Goal: Task Accomplishment & Management: Use online tool/utility

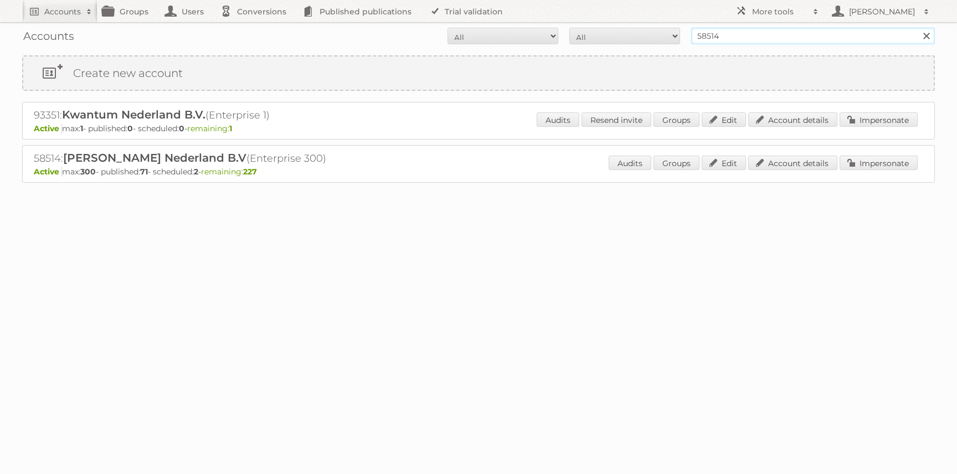
click at [700, 33] on input "58514" at bounding box center [813, 36] width 244 height 17
type input "[PERSON_NAME]"
click at [918, 28] on input "Search" at bounding box center [926, 36] width 17 height 17
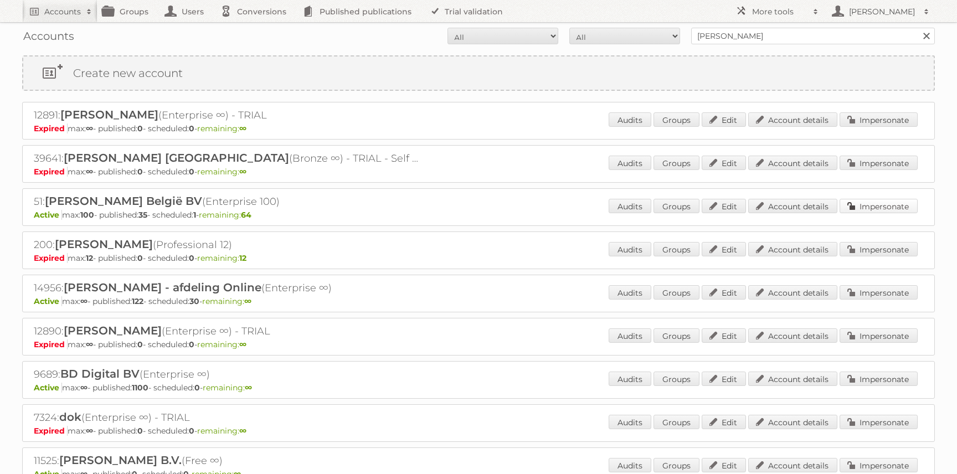
click at [887, 207] on link "Impersonate" at bounding box center [879, 206] width 78 height 14
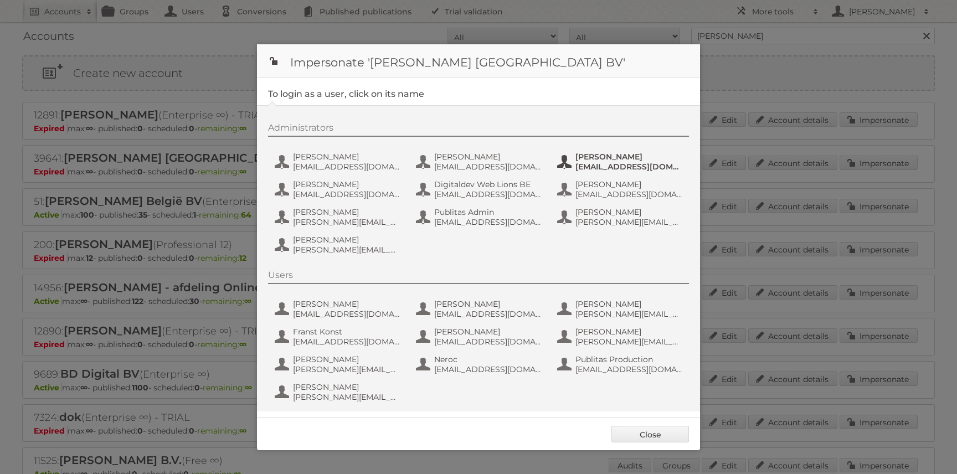
click at [585, 158] on span "[PERSON_NAME]" at bounding box center [629, 157] width 107 height 10
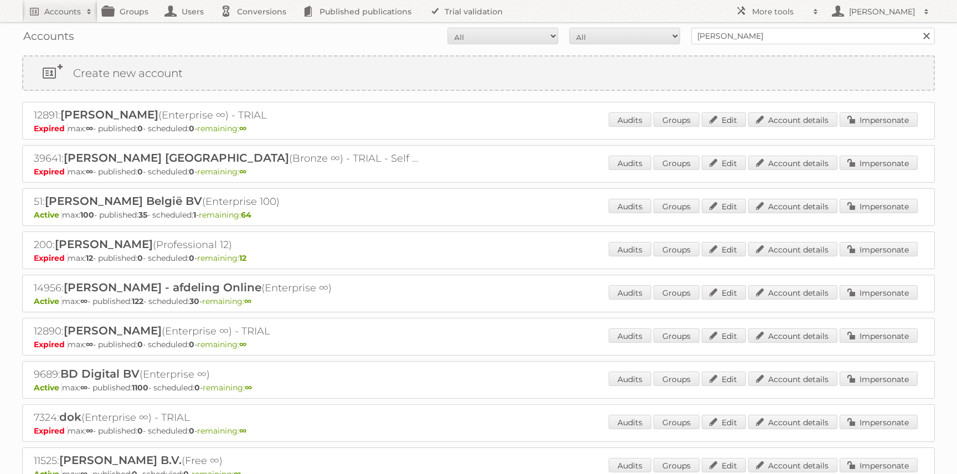
click at [38, 199] on h2 "51: [PERSON_NAME] België BV (Enterprise 100)" at bounding box center [228, 201] width 388 height 14
click at [429, 208] on div "51: [PERSON_NAME] België BV (Enterprise 100) Active max: 100 - published: 35 - …" at bounding box center [478, 207] width 913 height 38
click at [879, 212] on link "Impersonate" at bounding box center [879, 206] width 78 height 14
click at [867, 121] on link "Impersonate" at bounding box center [879, 119] width 78 height 14
click at [875, 212] on link "Impersonate" at bounding box center [879, 206] width 78 height 14
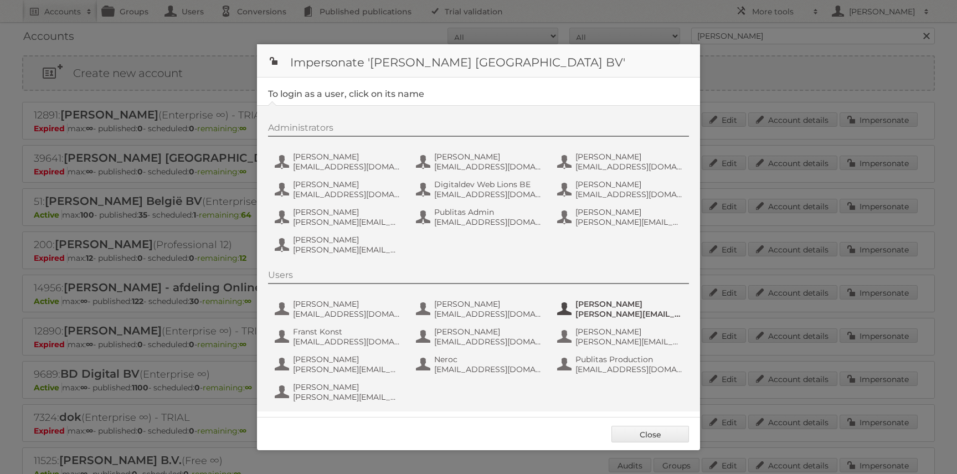
click at [584, 307] on span "Eva Roeleveld" at bounding box center [629, 304] width 107 height 10
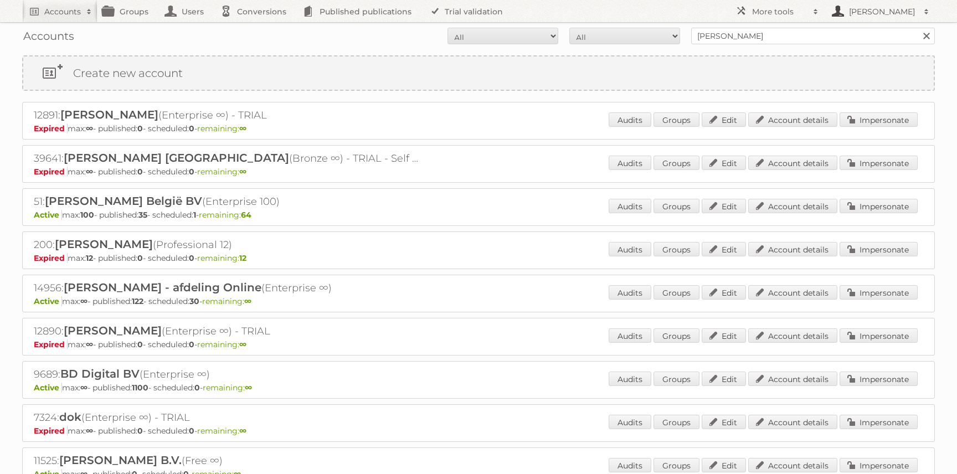
click at [860, 14] on h2 "[PERSON_NAME]" at bounding box center [882, 11] width 72 height 11
click at [854, 30] on link "Sign out" at bounding box center [880, 31] width 110 height 17
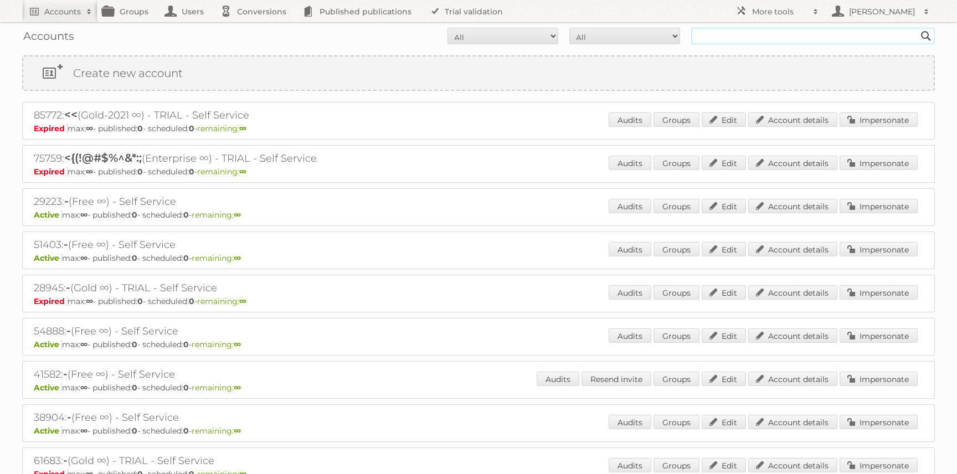
click at [715, 40] on input "text" at bounding box center [813, 36] width 244 height 17
type input "karwei"
click at [819, 32] on input "karwei" at bounding box center [813, 36] width 244 height 17
click at [918, 28] on input "Search" at bounding box center [926, 36] width 17 height 17
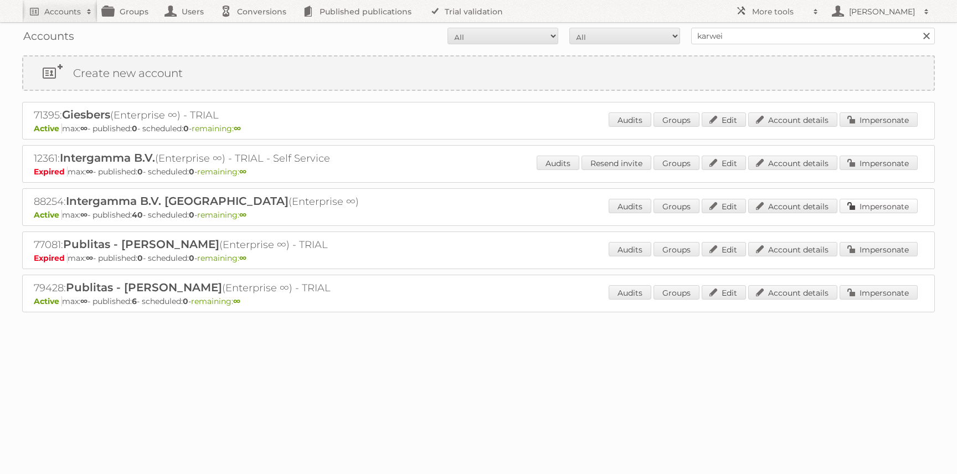
click at [865, 207] on link "Impersonate" at bounding box center [879, 206] width 78 height 14
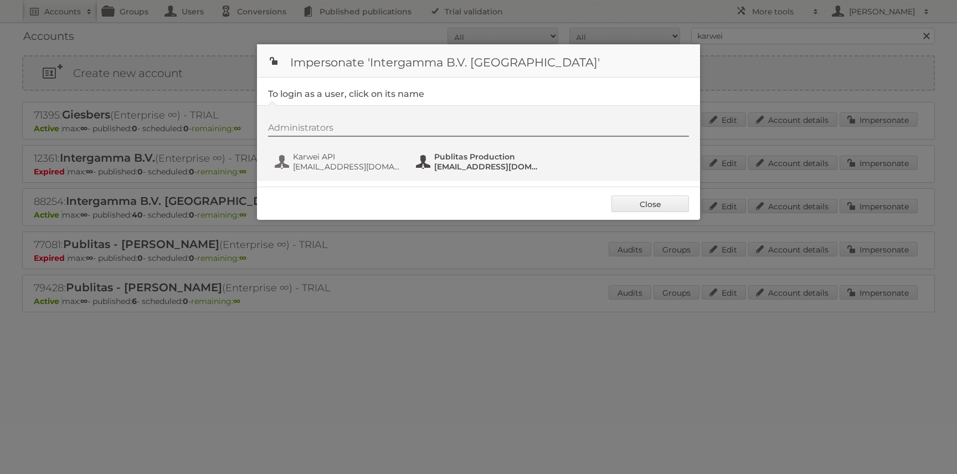
click at [470, 154] on span "Publitas Production" at bounding box center [487, 157] width 107 height 10
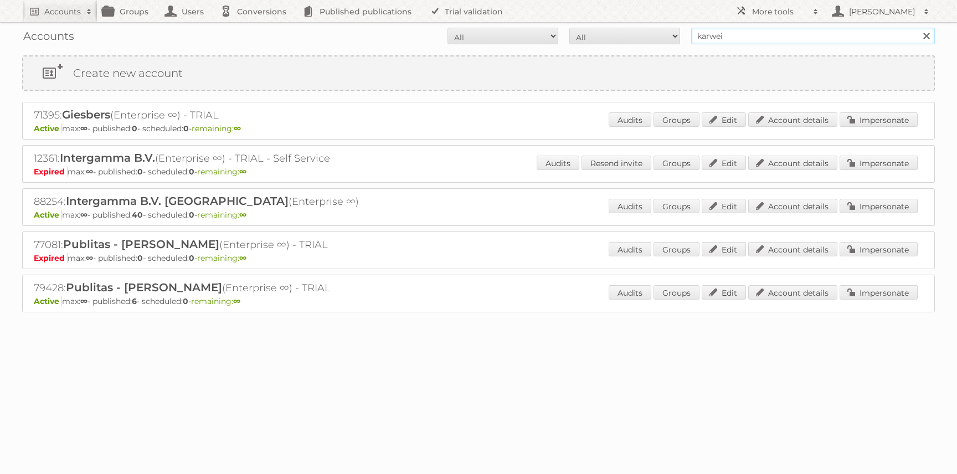
click at [711, 34] on input "karwei" at bounding box center [813, 36] width 244 height 17
type input "kruidvat"
click at [918, 28] on input "Search" at bounding box center [926, 36] width 17 height 17
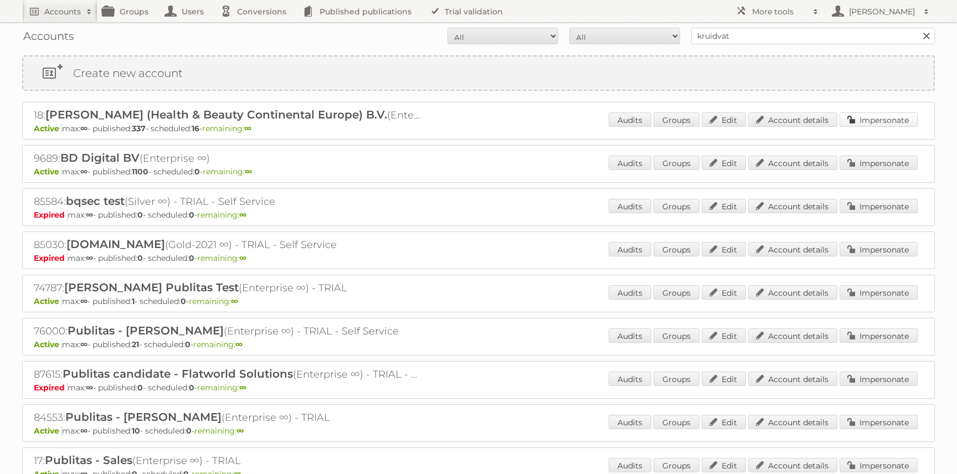
click at [886, 115] on link "Impersonate" at bounding box center [879, 119] width 78 height 14
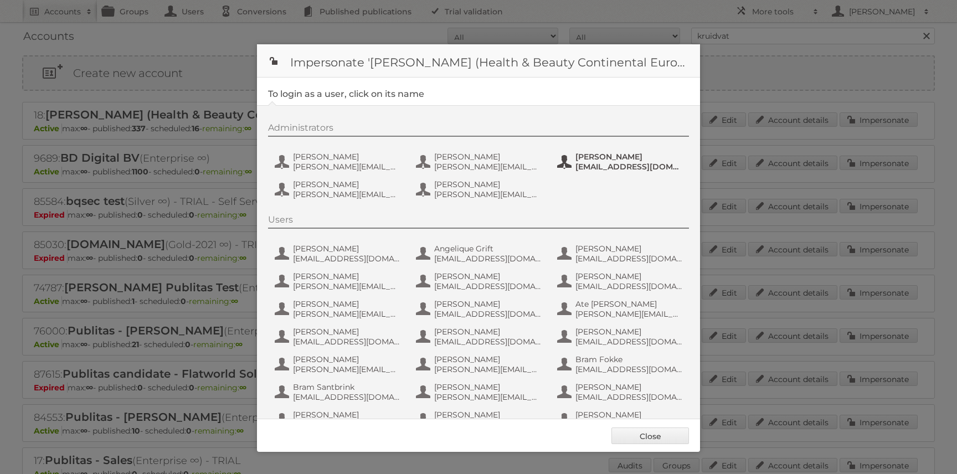
click at [604, 168] on span "oleh_sova@epam.com" at bounding box center [629, 167] width 107 height 10
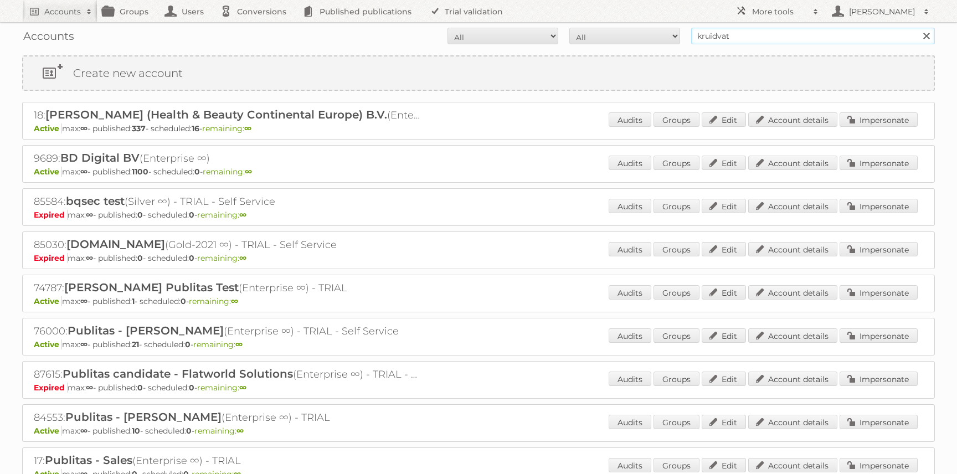
click at [716, 35] on input "kruidvat" at bounding box center [813, 36] width 244 height 17
type input "karwei"
click at [918, 28] on input "Search" at bounding box center [926, 36] width 17 height 17
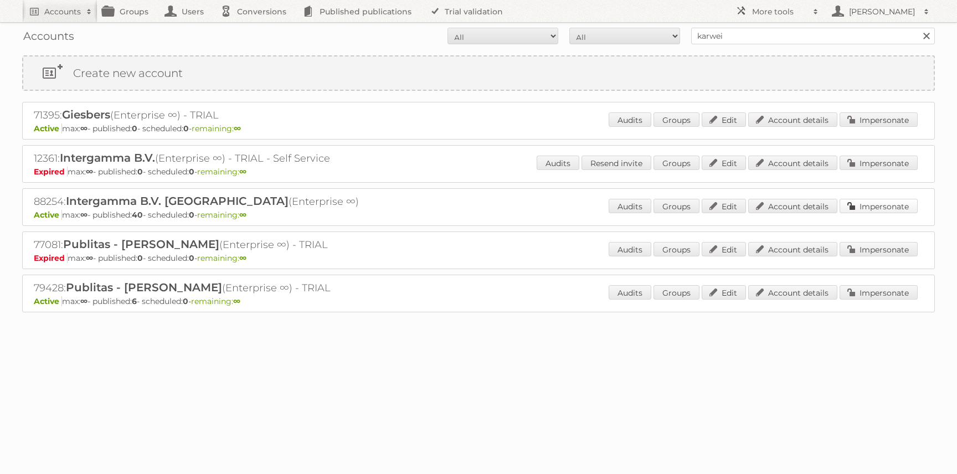
click at [884, 207] on link "Impersonate" at bounding box center [879, 206] width 78 height 14
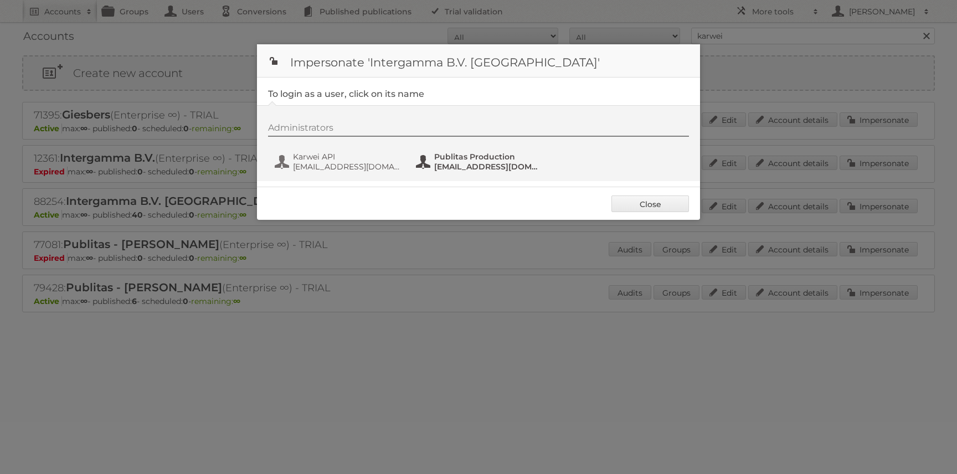
click at [472, 161] on span "Publitas Production" at bounding box center [487, 157] width 107 height 10
